Goal: Task Accomplishment & Management: Manage account settings

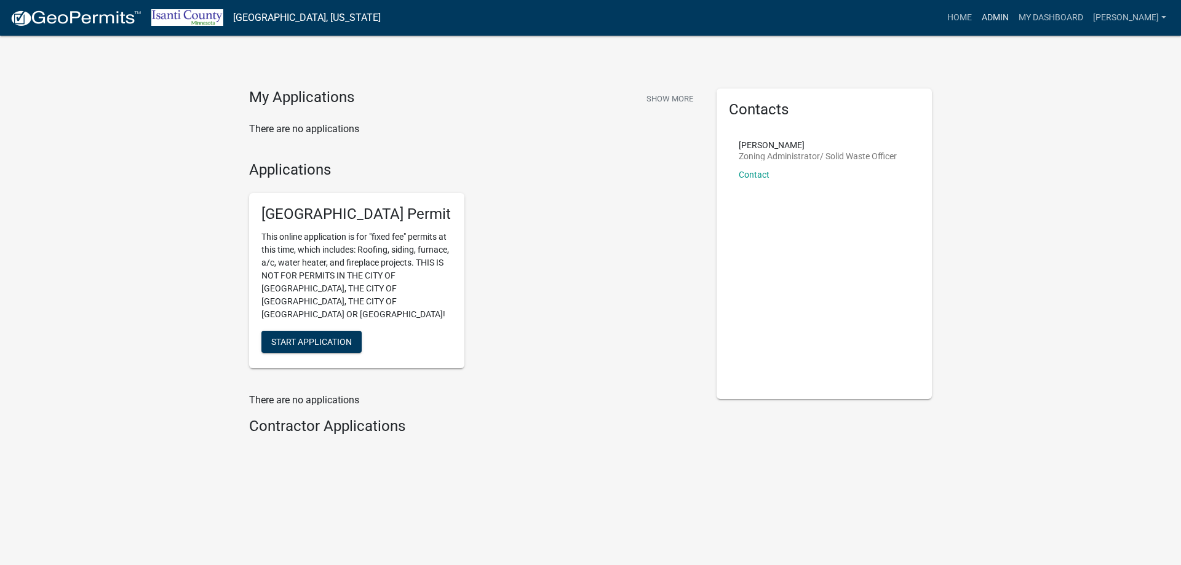
click at [1010, 18] on link "Admin" at bounding box center [995, 17] width 37 height 23
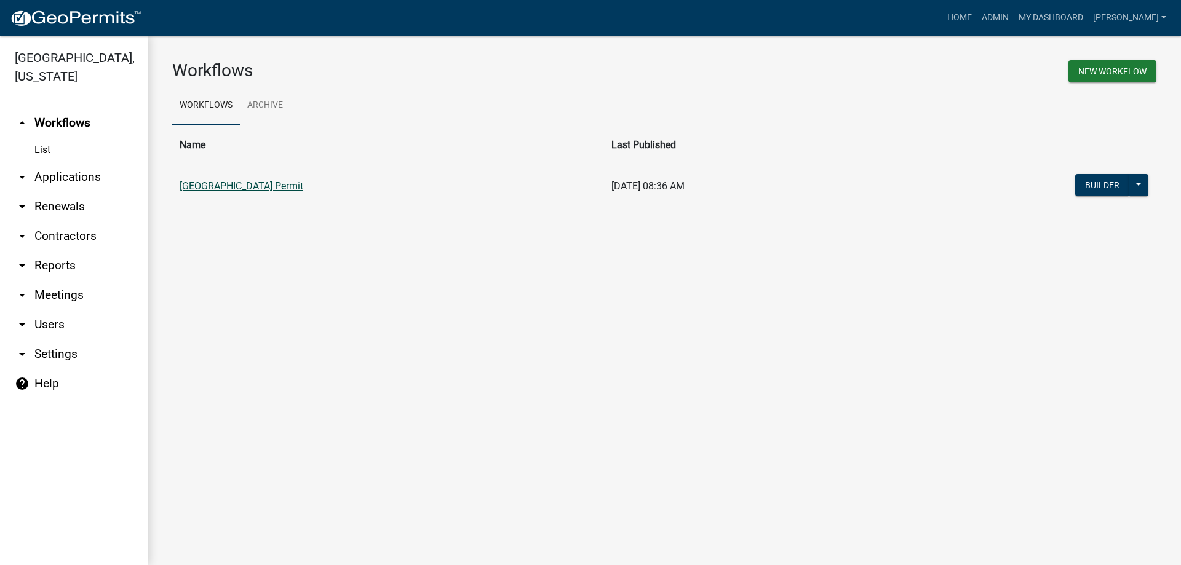
click at [238, 182] on link "[GEOGRAPHIC_DATA] Permit" at bounding box center [242, 186] width 124 height 12
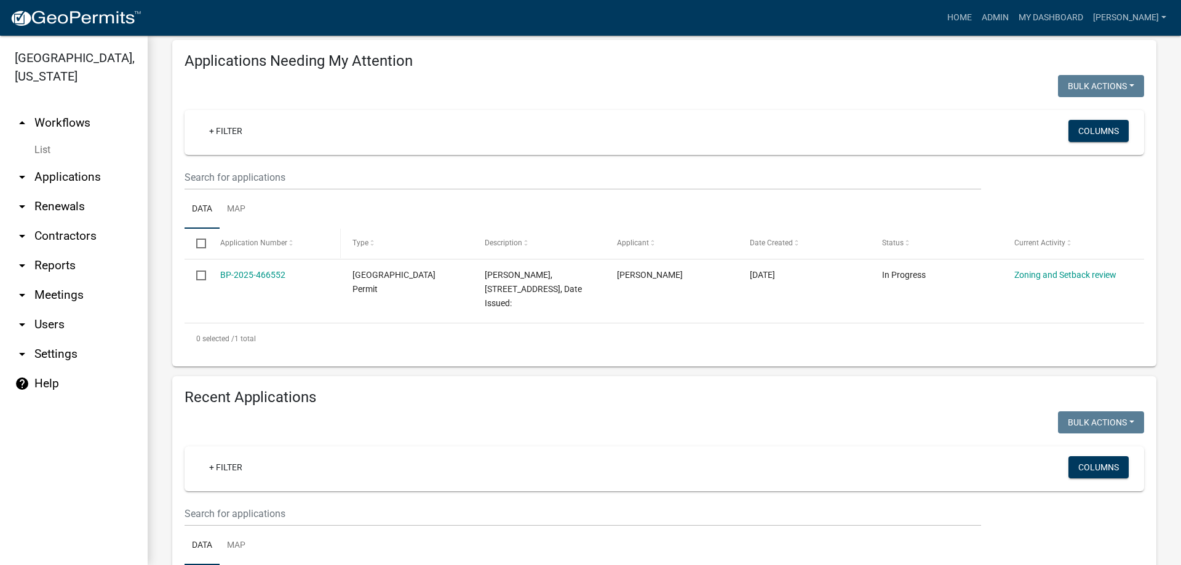
scroll to position [307, 0]
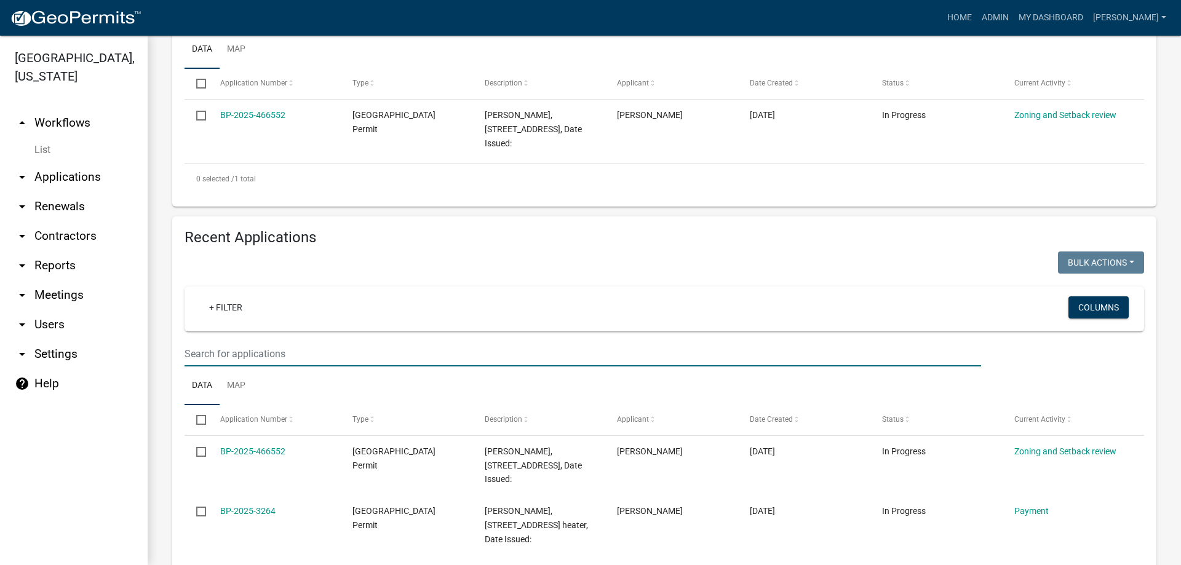
click at [208, 30] on input "text" at bounding box center [582, 17] width 796 height 25
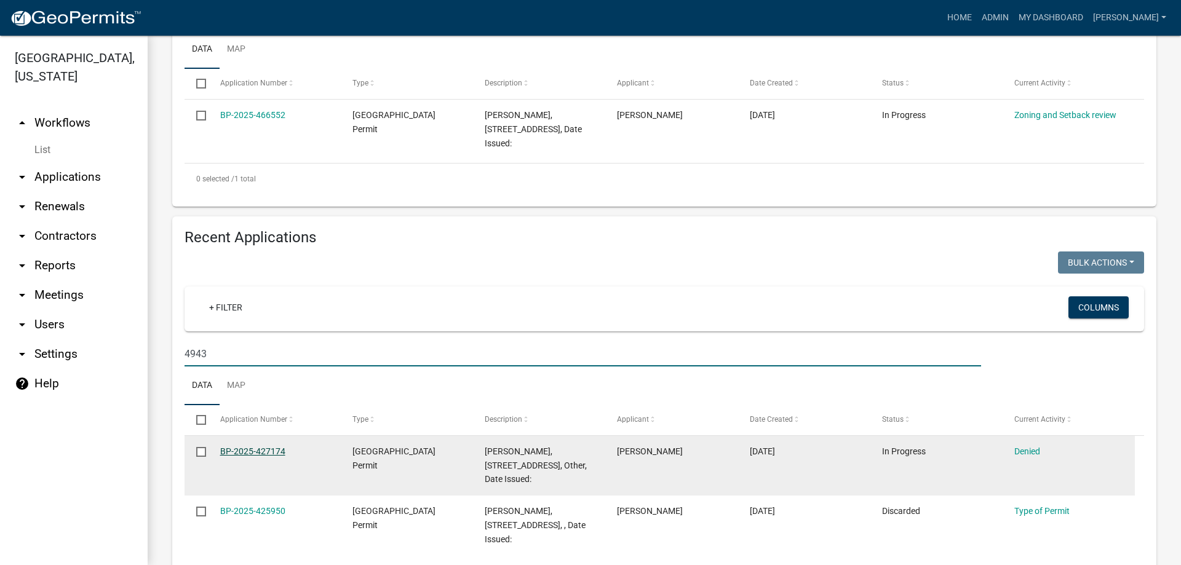
type input "4943"
click at [246, 451] on link "BP-2025-427174" at bounding box center [252, 451] width 65 height 10
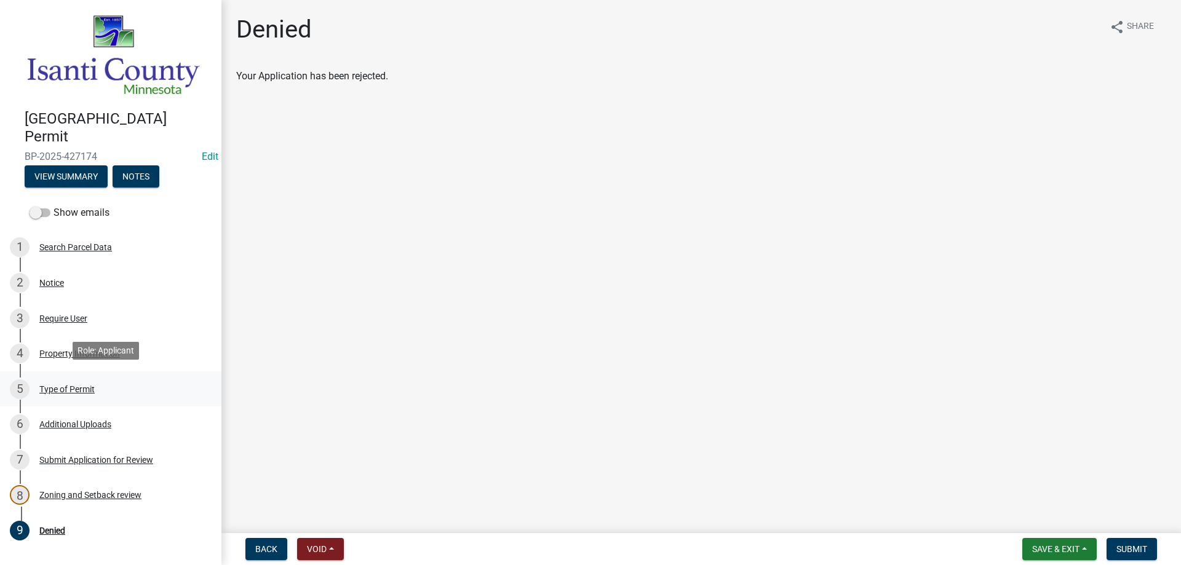
click at [84, 385] on div "Type of Permit" at bounding box center [66, 389] width 55 height 9
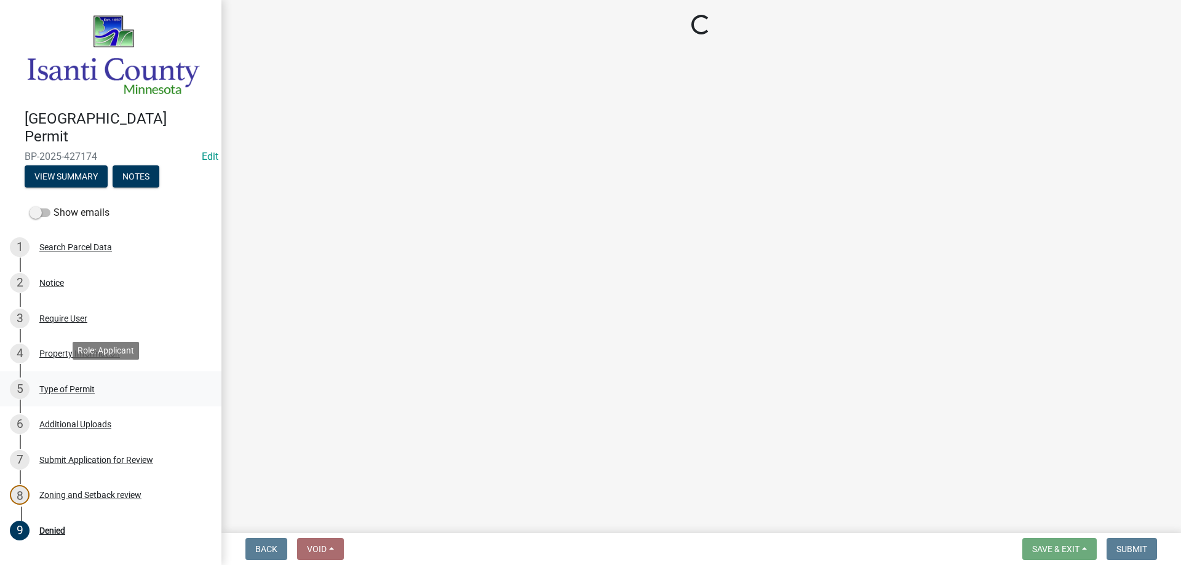
select select "eb4da8a3-282e-4d3e-a231-485219132635"
select select "a691f4d9-d792-4a81-9aa8-4e485302aa27"
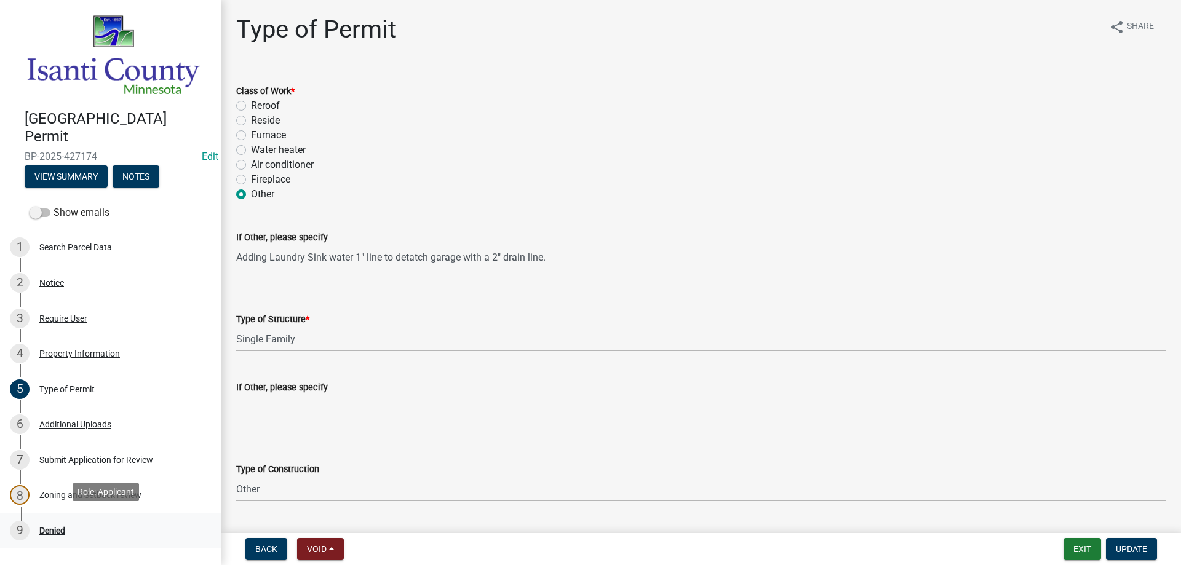
click at [52, 526] on div "Denied" at bounding box center [52, 530] width 26 height 9
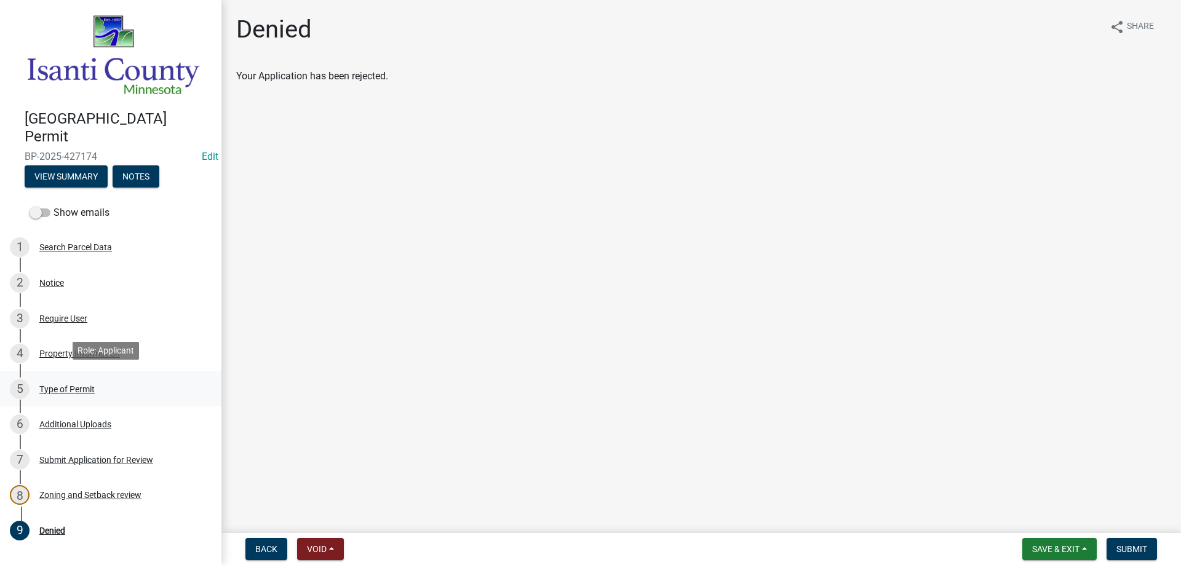
click at [57, 385] on div "Type of Permit" at bounding box center [66, 389] width 55 height 9
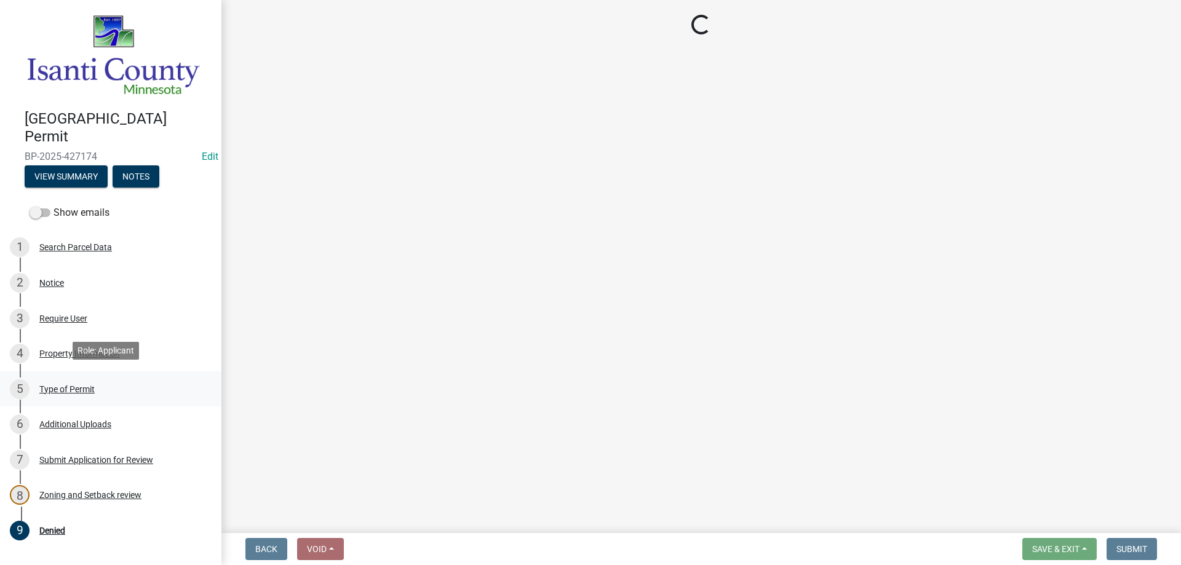
select select "eb4da8a3-282e-4d3e-a231-485219132635"
select select "a691f4d9-d792-4a81-9aa8-4e485302aa27"
